Goal: Find specific page/section: Find specific page/section

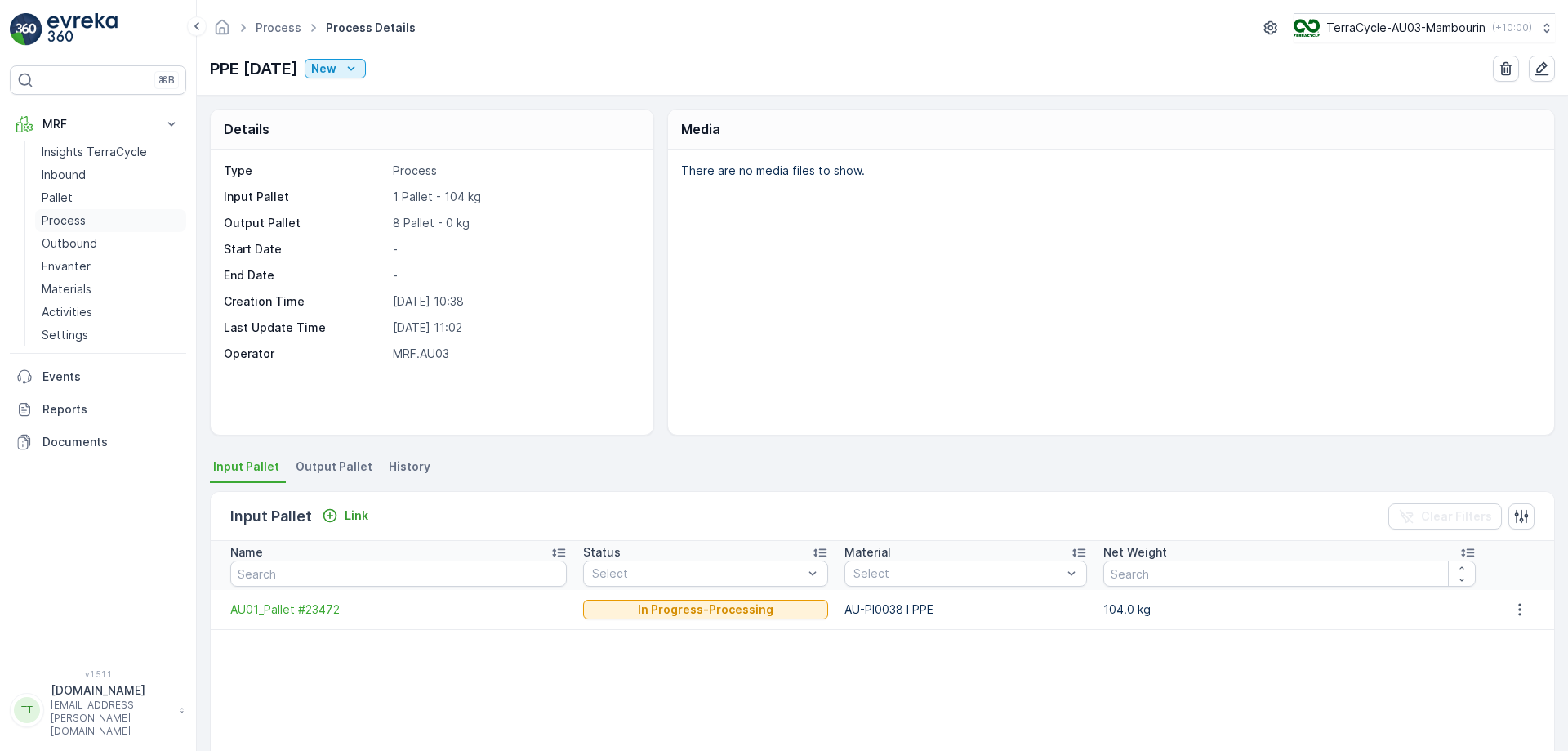
click at [63, 223] on p "Process" at bounding box center [64, 220] width 44 height 16
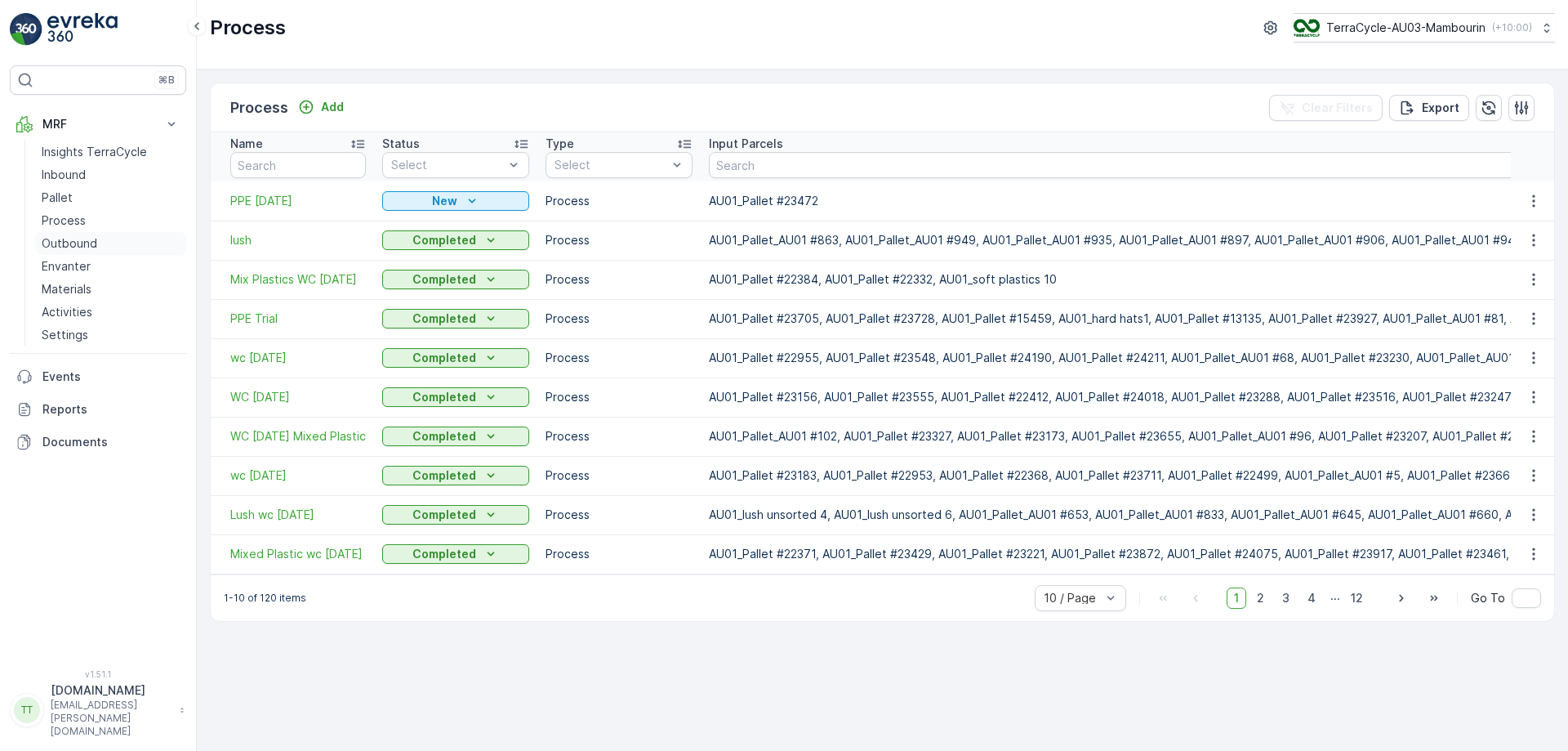
click at [55, 251] on p "Outbound" at bounding box center [69, 243] width 56 height 16
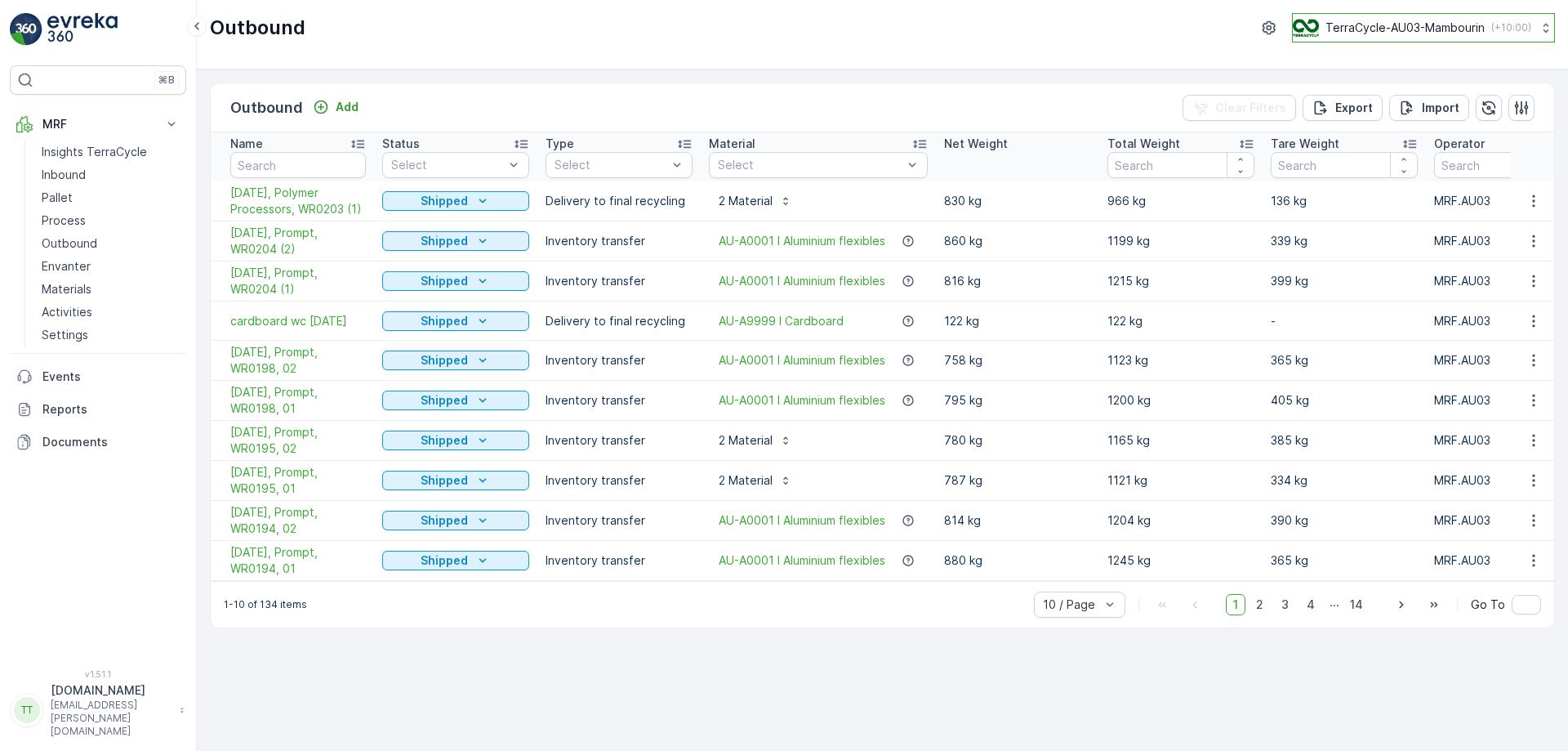
click at [1403, 28] on p "TerraCycle-AU03-Mambourin" at bounding box center [1406, 27] width 159 height 16
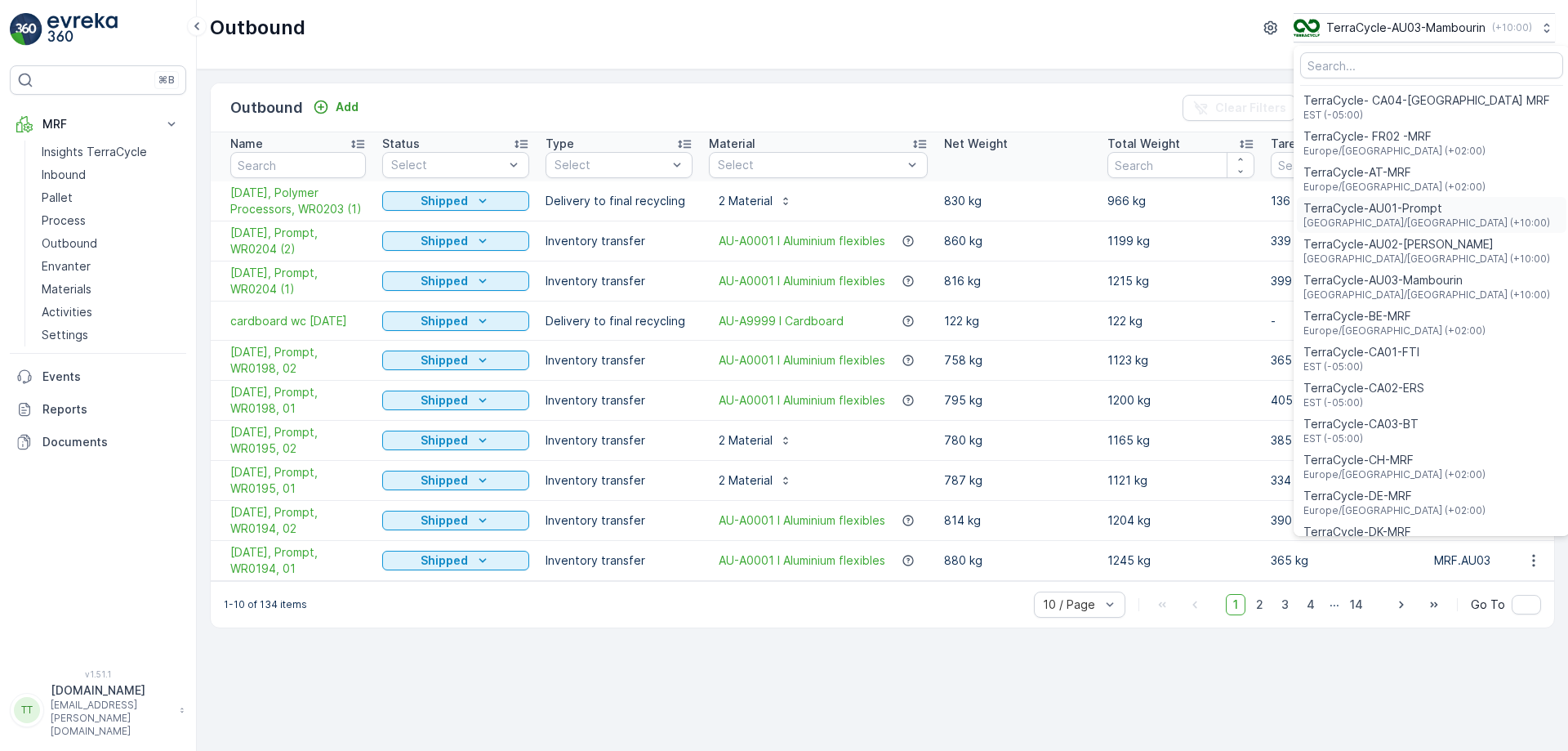
click at [1403, 221] on span "Australia/Sydney (+10:00)" at bounding box center [1427, 222] width 247 height 13
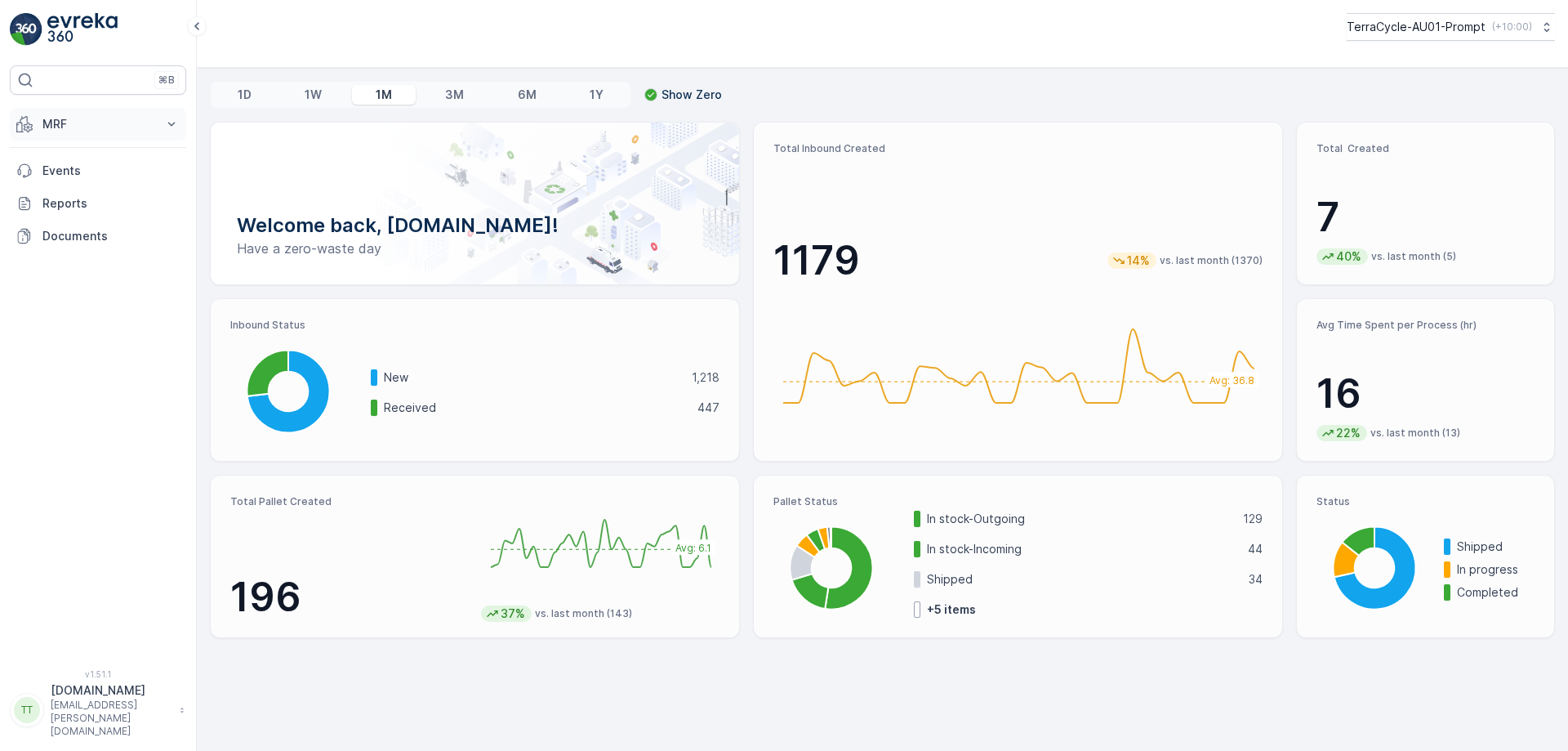
click at [108, 133] on button "MRF" at bounding box center [97, 124] width 176 height 33
click at [69, 222] on p "Process" at bounding box center [64, 220] width 44 height 16
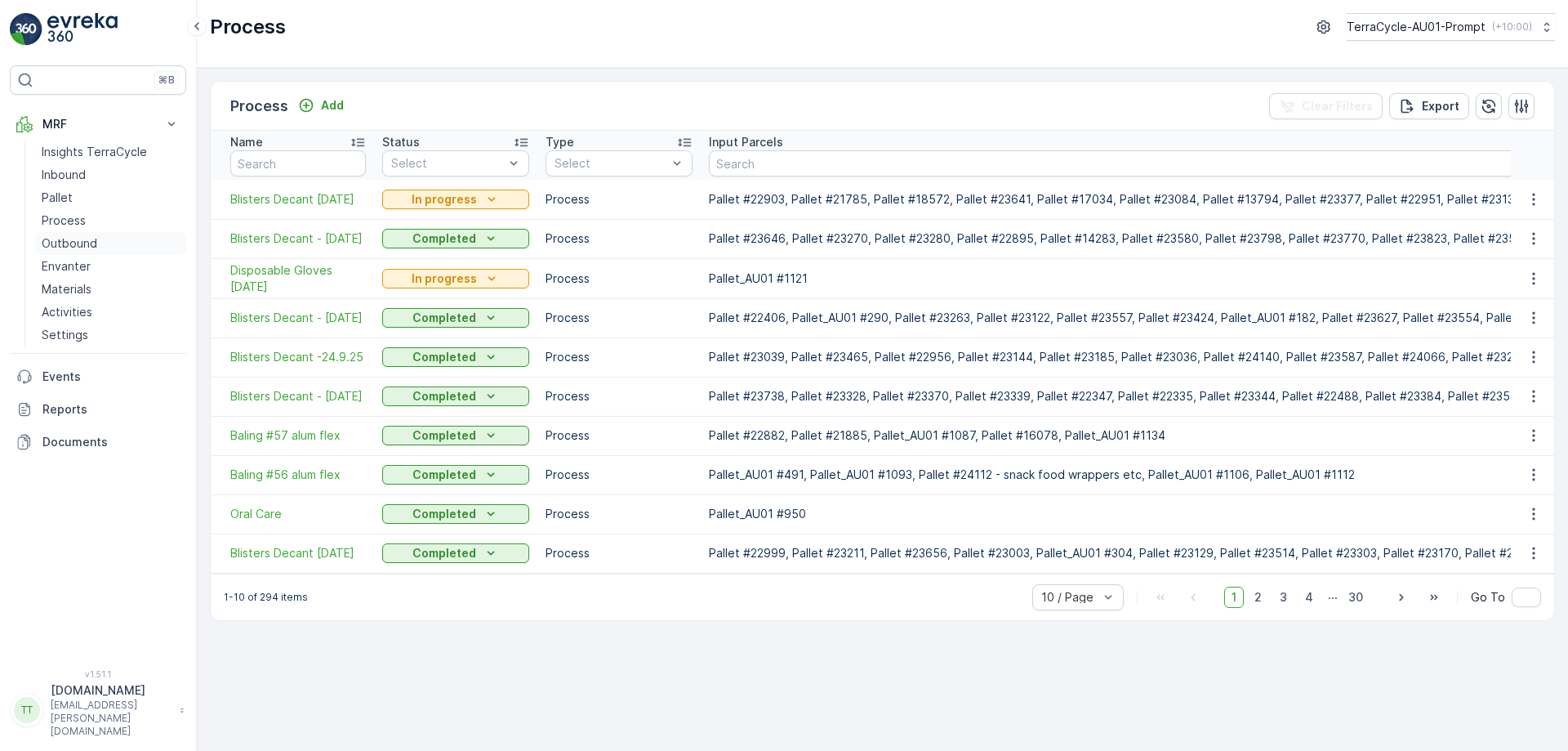
click at [70, 238] on p "Outbound" at bounding box center [69, 243] width 56 height 16
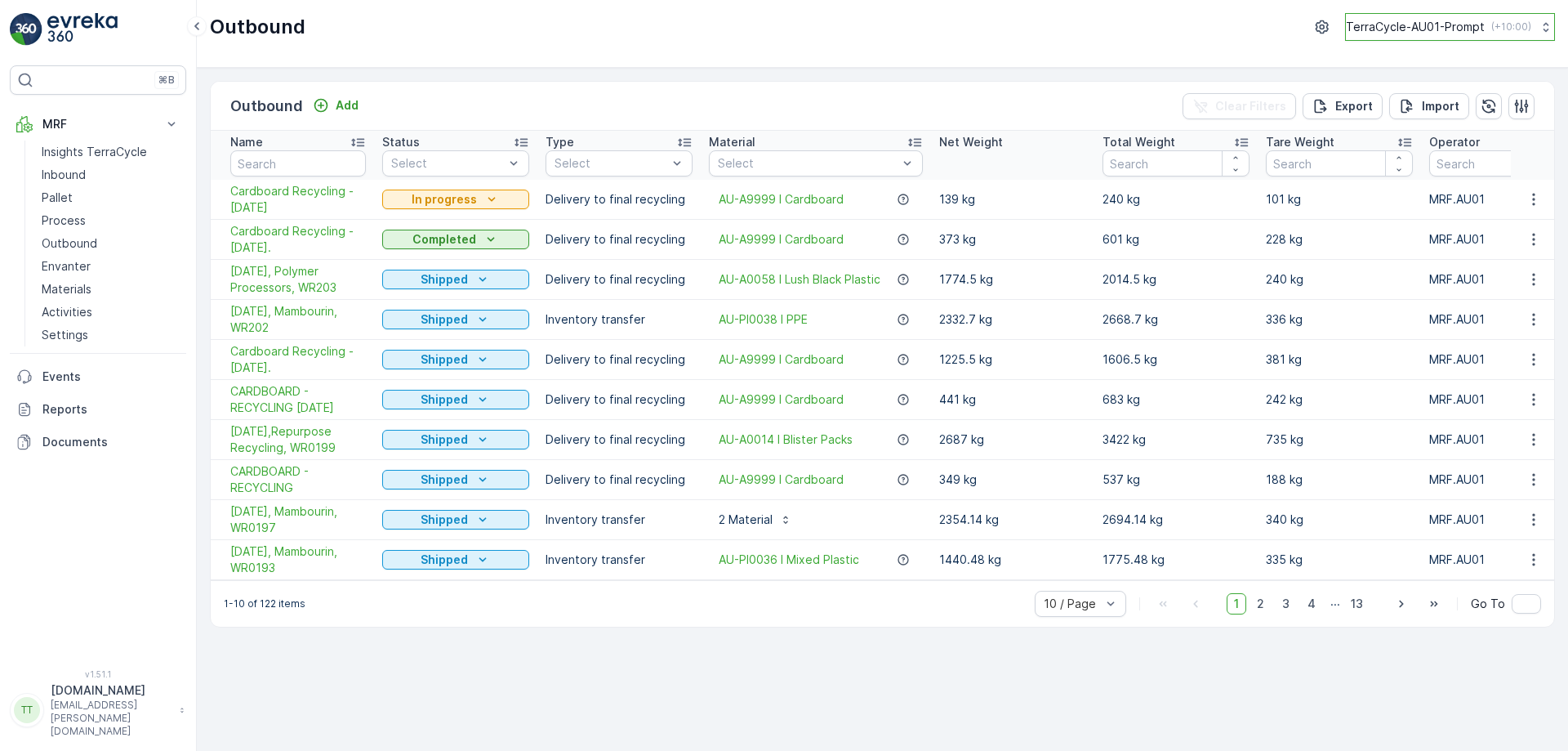
click at [1376, 20] on p "TerraCycle-AU01-Prompt" at bounding box center [1415, 27] width 139 height 16
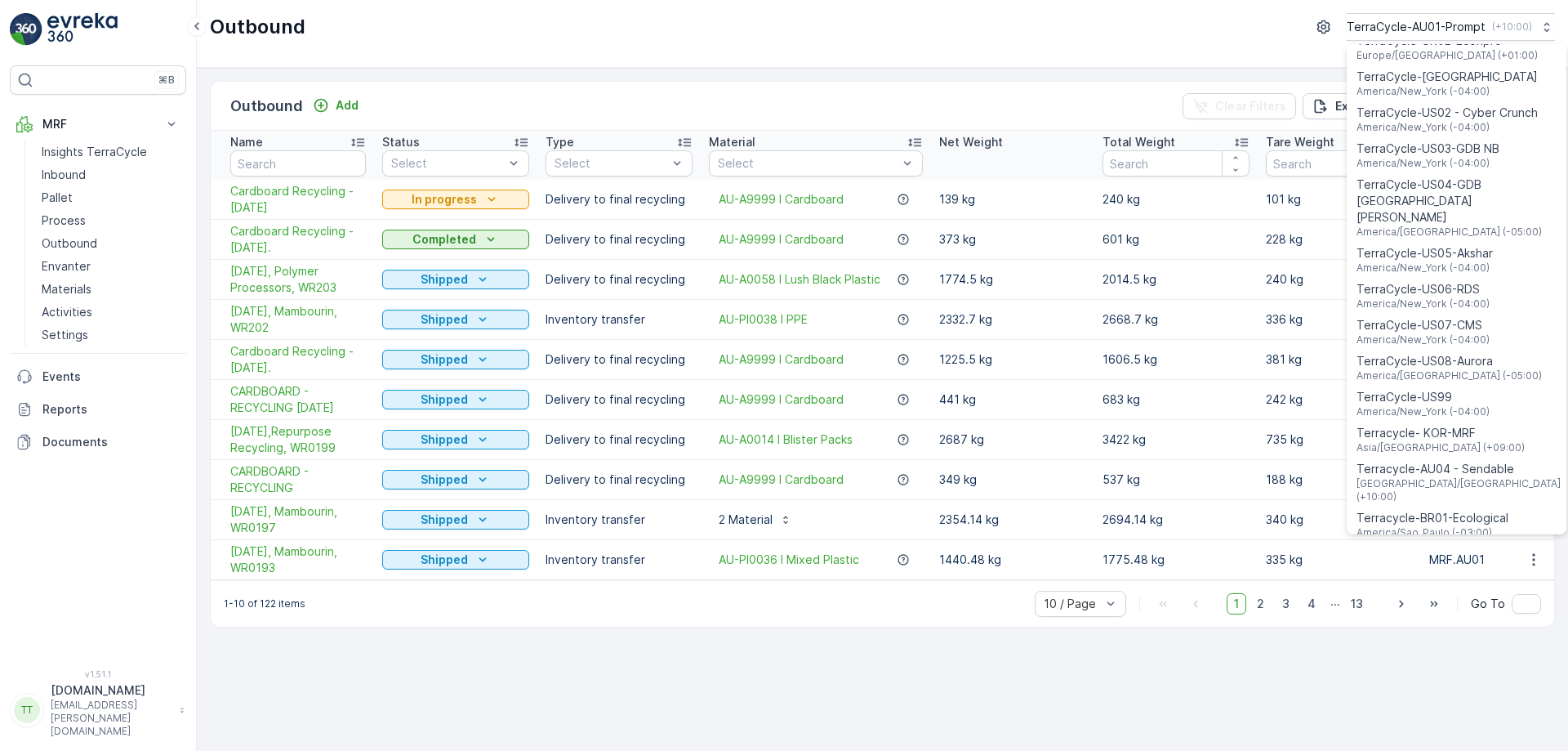
scroll to position [1174, 0]
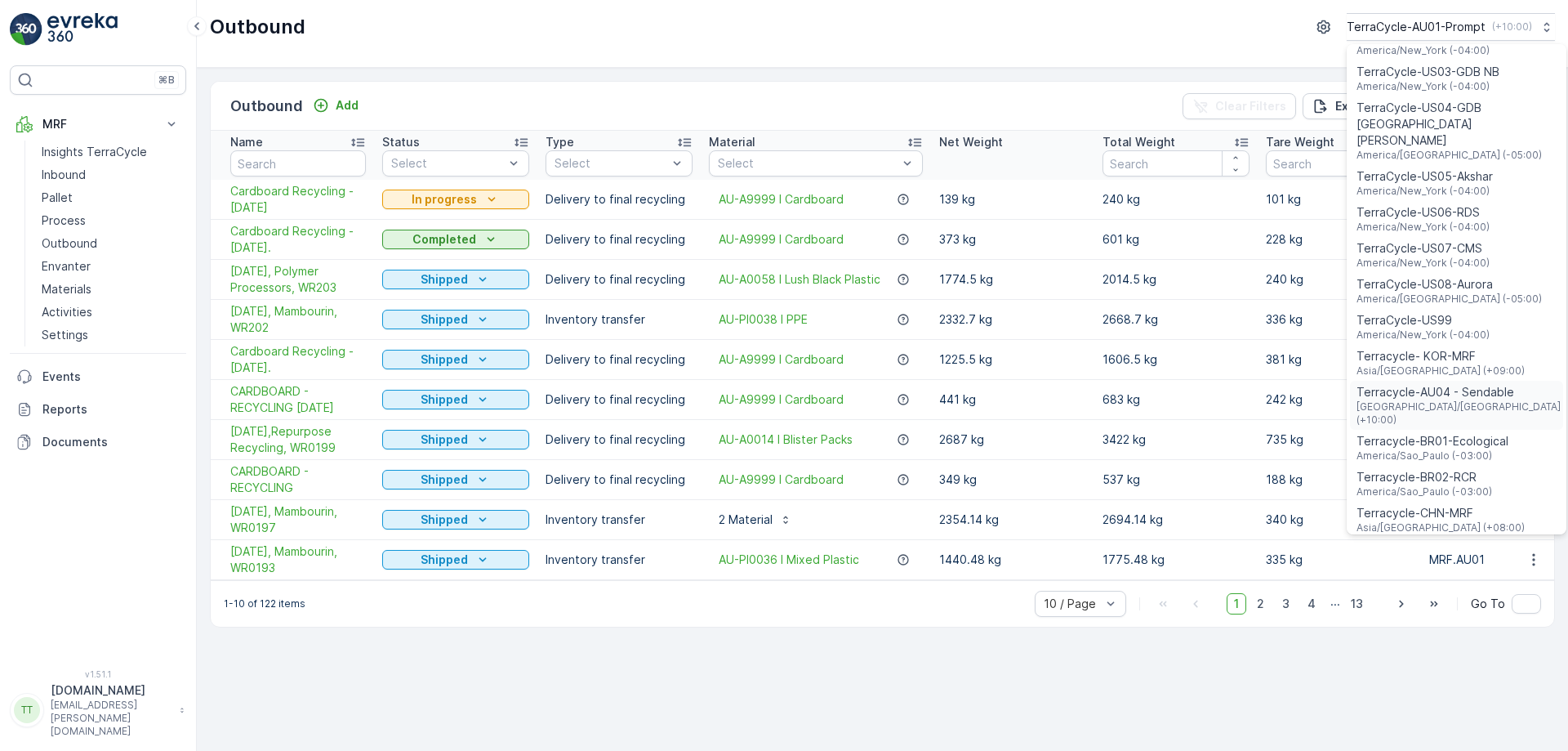
click at [1428, 384] on span "Terracycle-AU04 - Sendable" at bounding box center [1460, 392] width 207 height 16
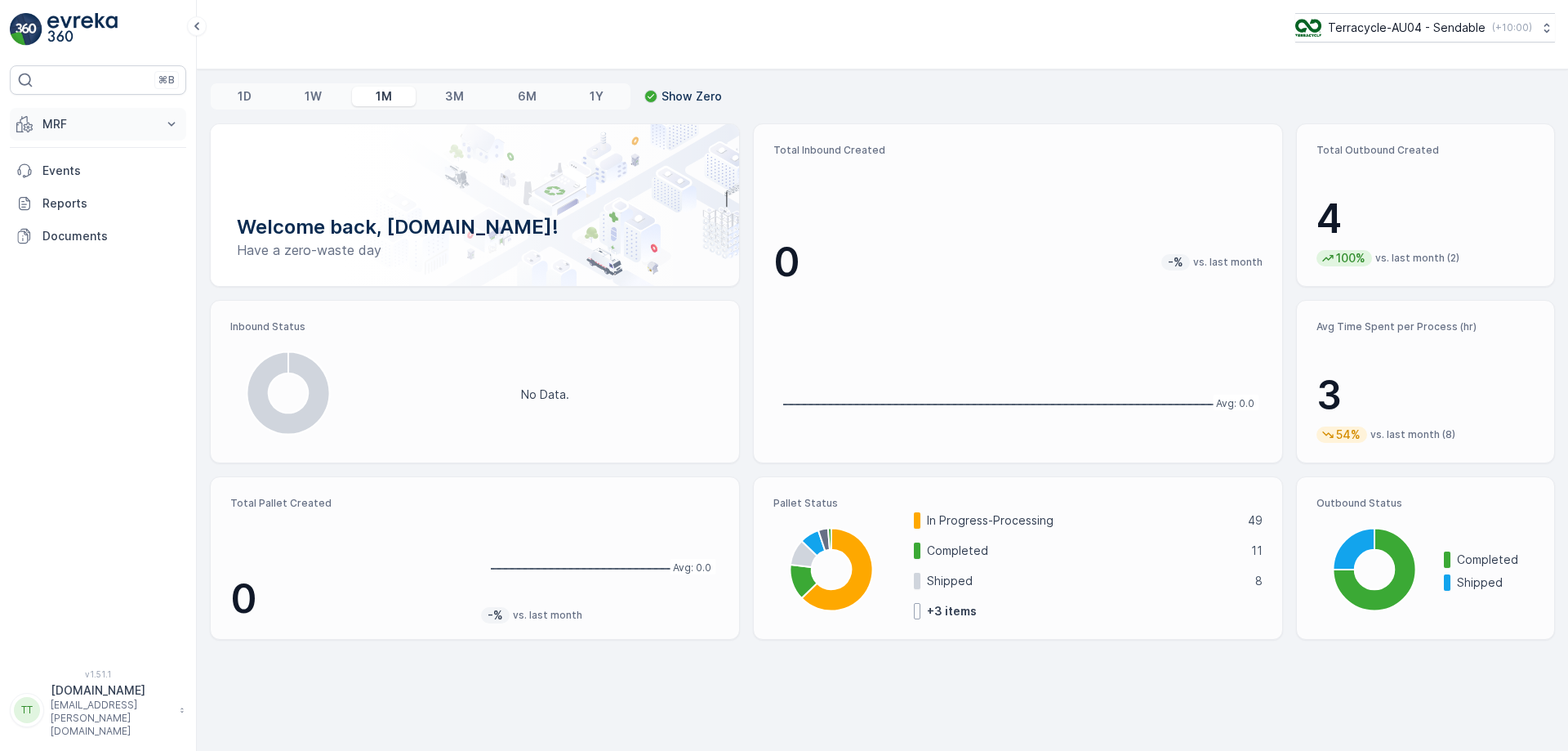
click at [158, 133] on button "MRF" at bounding box center [97, 124] width 176 height 33
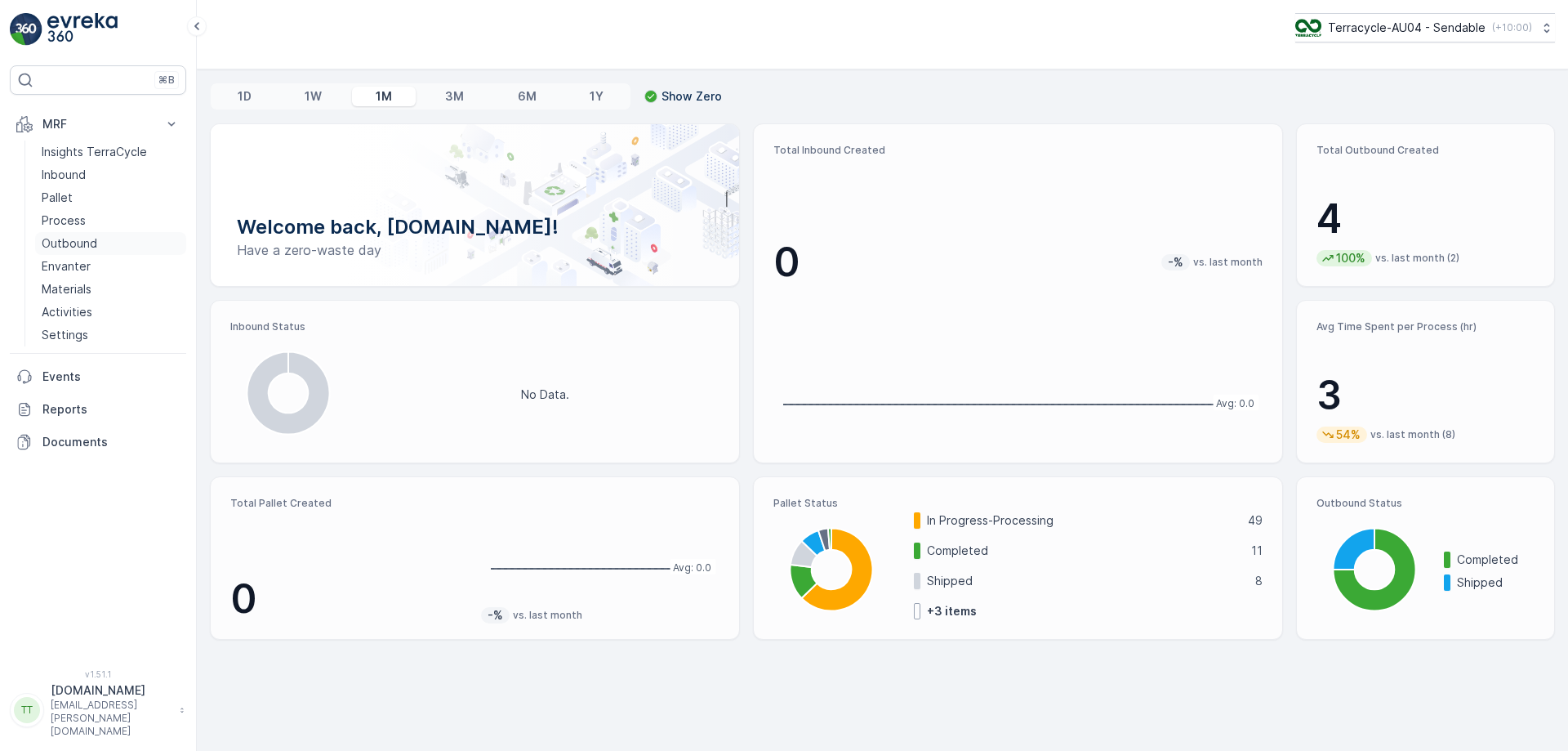
click at [82, 245] on p "Outbound" at bounding box center [69, 243] width 56 height 16
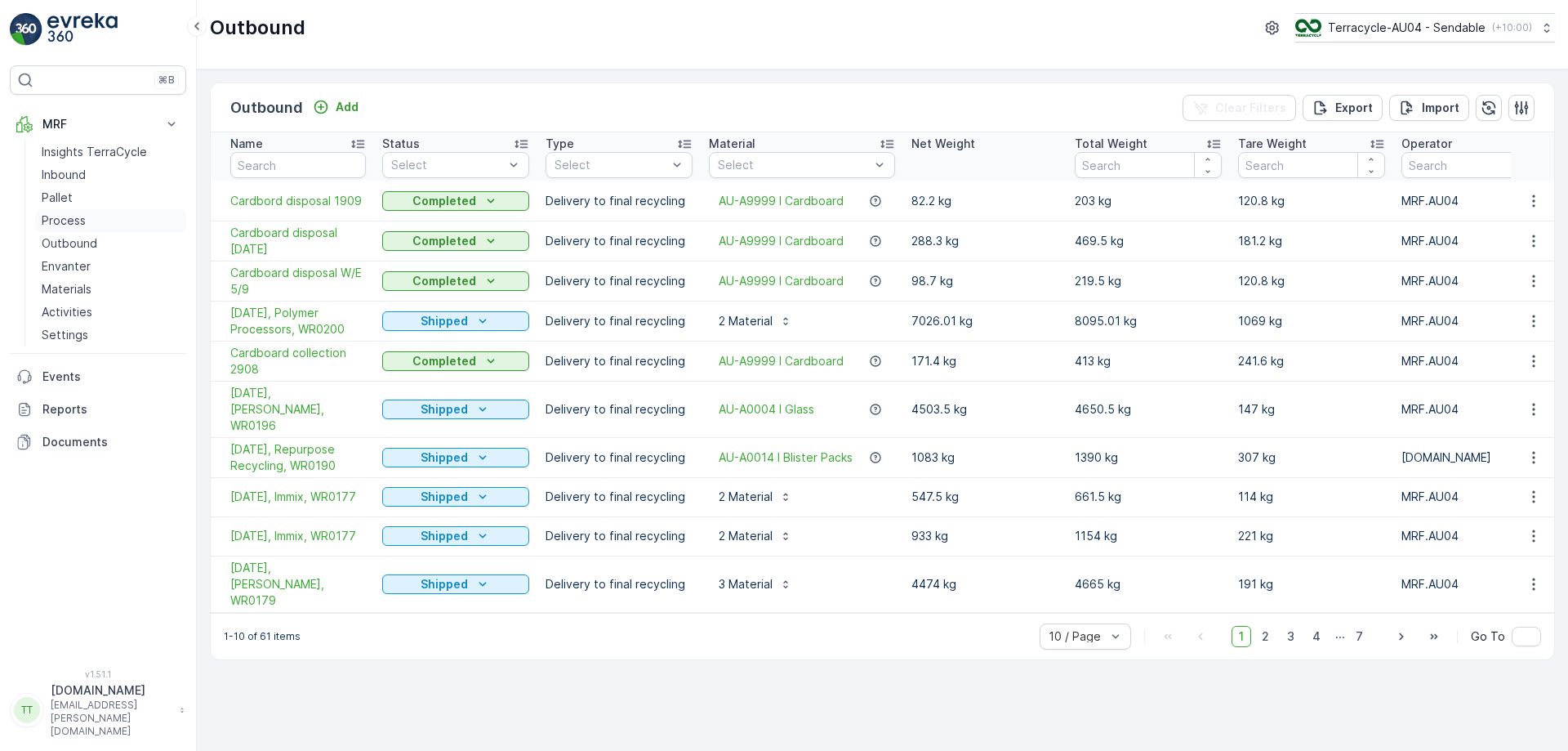
click at [89, 219] on link "Process" at bounding box center [110, 221] width 151 height 23
